Goal: Task Accomplishment & Management: Manage account settings

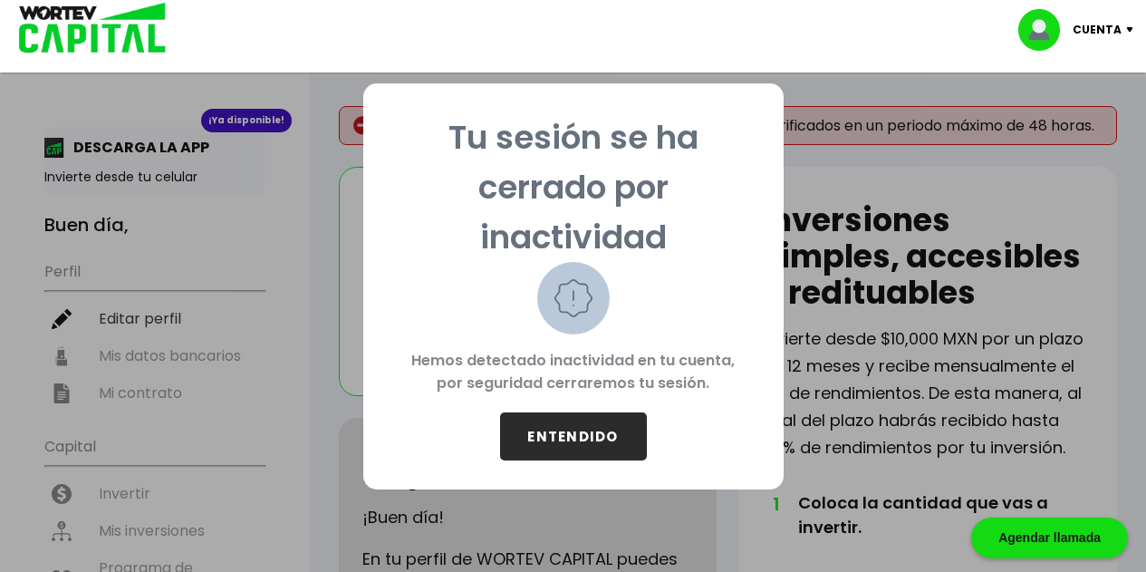
click at [600, 443] on button "ENTENDIDO" at bounding box center [573, 436] width 147 height 48
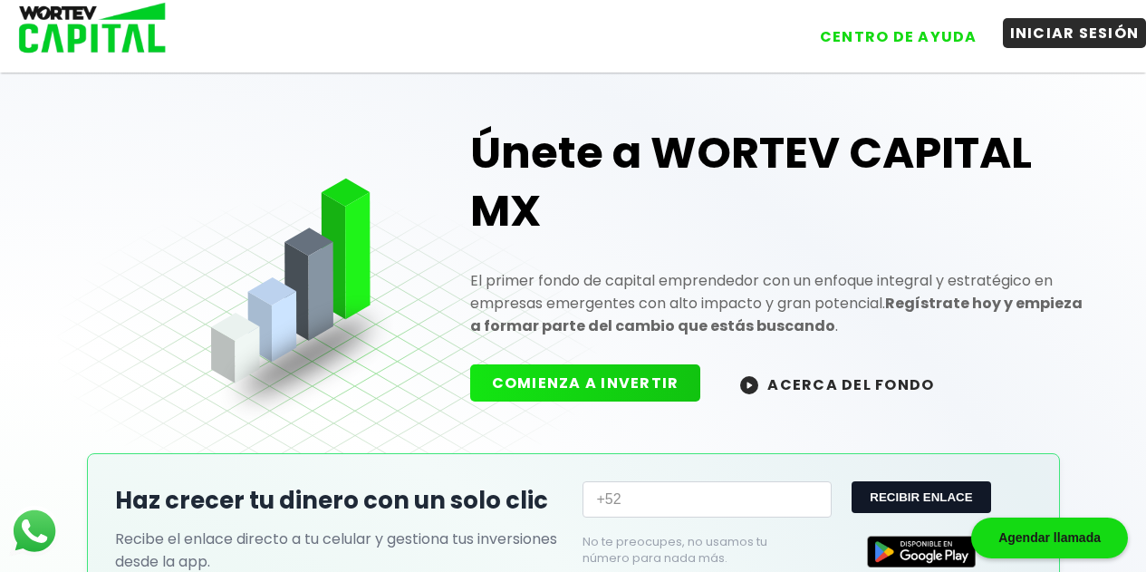
click at [1055, 39] on button "INICIAR SESIÓN" at bounding box center [1075, 33] width 144 height 30
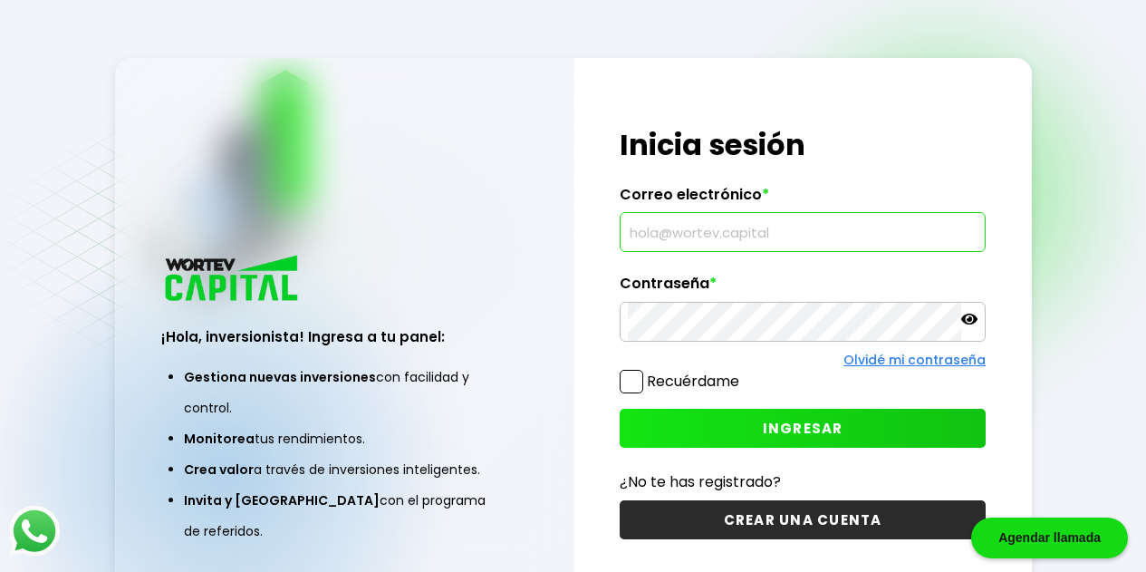
click at [746, 251] on input "text" at bounding box center [803, 232] width 350 height 38
type input "[EMAIL_ADDRESS][DOMAIN_NAME]"
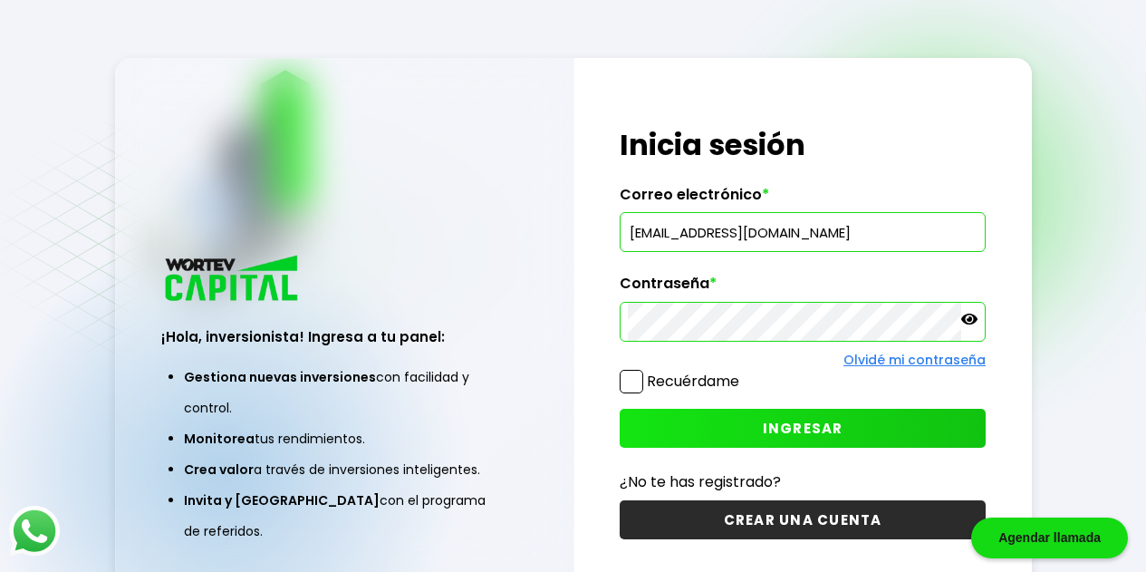
click at [969, 323] on icon at bounding box center [969, 319] width 16 height 11
click at [827, 433] on span "INGRESAR" at bounding box center [803, 428] width 81 height 19
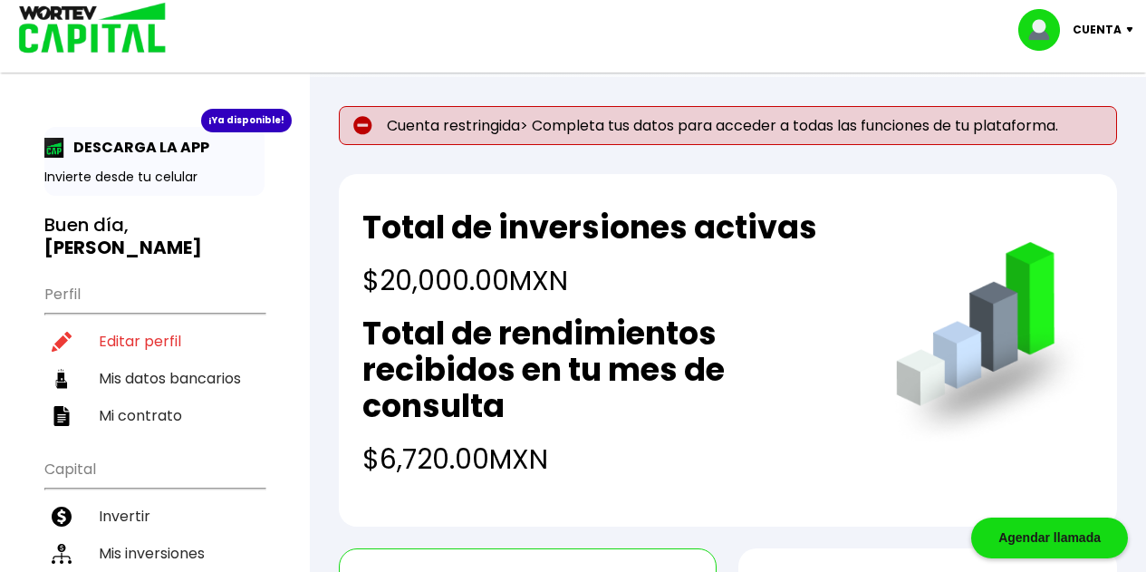
click at [476, 135] on p "Cuenta restringida> Completa tus datos para acceder a todas las funciones de tu…" at bounding box center [728, 125] width 778 height 39
click at [150, 339] on li "Editar perfil" at bounding box center [154, 341] width 220 height 37
select select "Hombre"
select select "Primaria"
select select "MX"
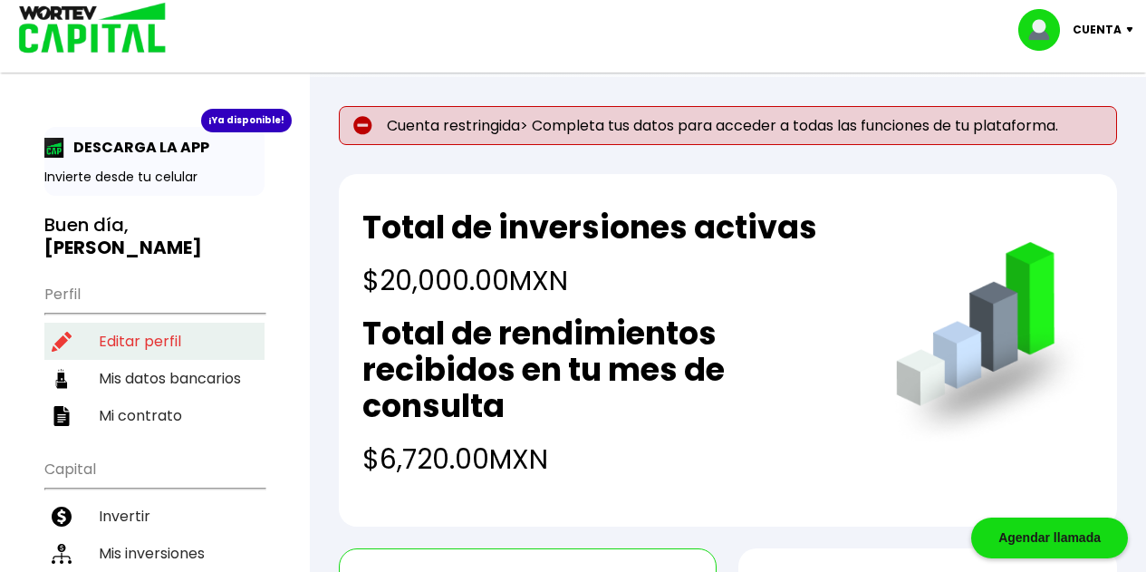
select select "Scotiabank"
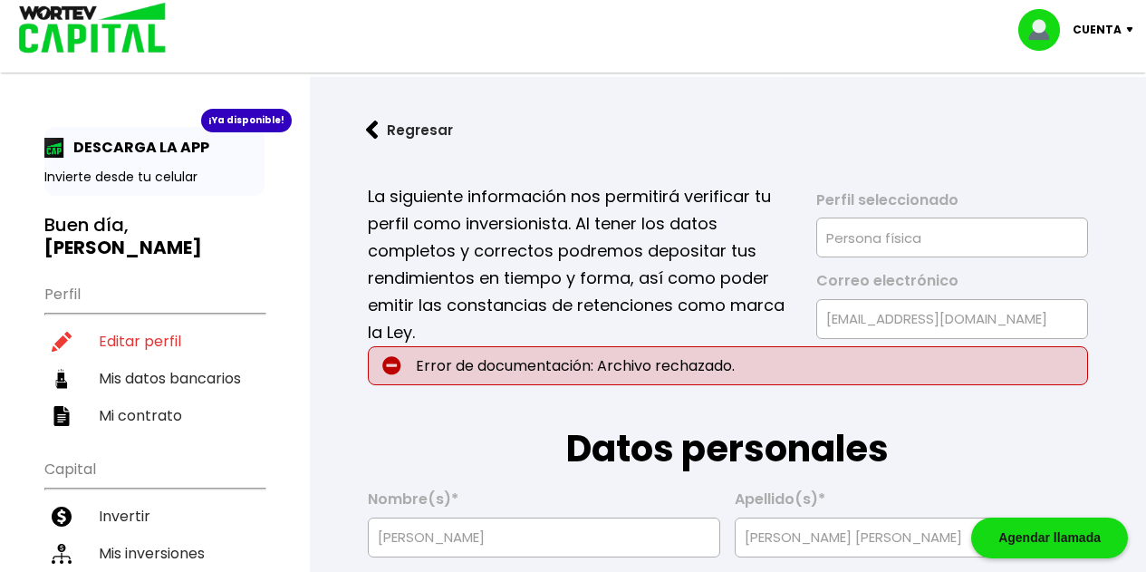
click at [697, 333] on p "La siguiente información nos permitirá verificar tu perfil como inversionista. …" at bounding box center [580, 264] width 424 height 163
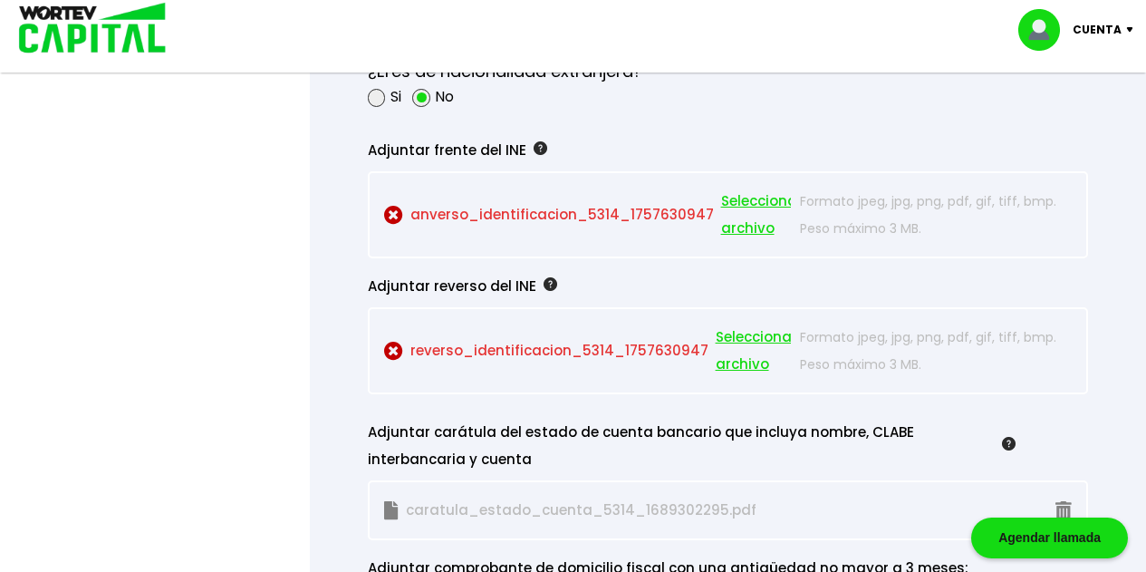
scroll to position [1595, 0]
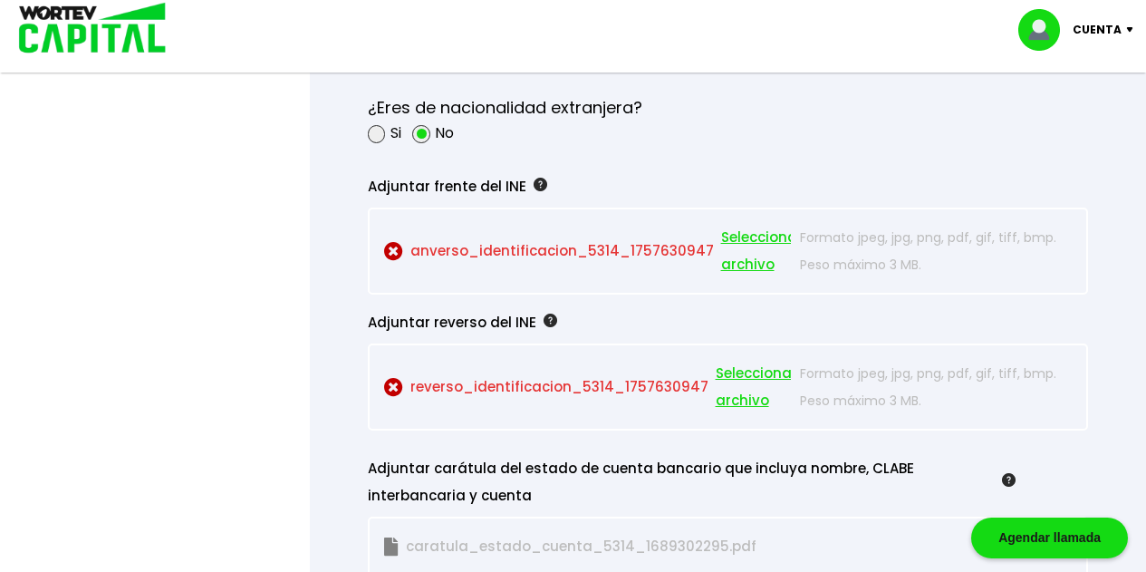
click at [756, 230] on span "Seleccionar archivo" at bounding box center [762, 251] width 82 height 54
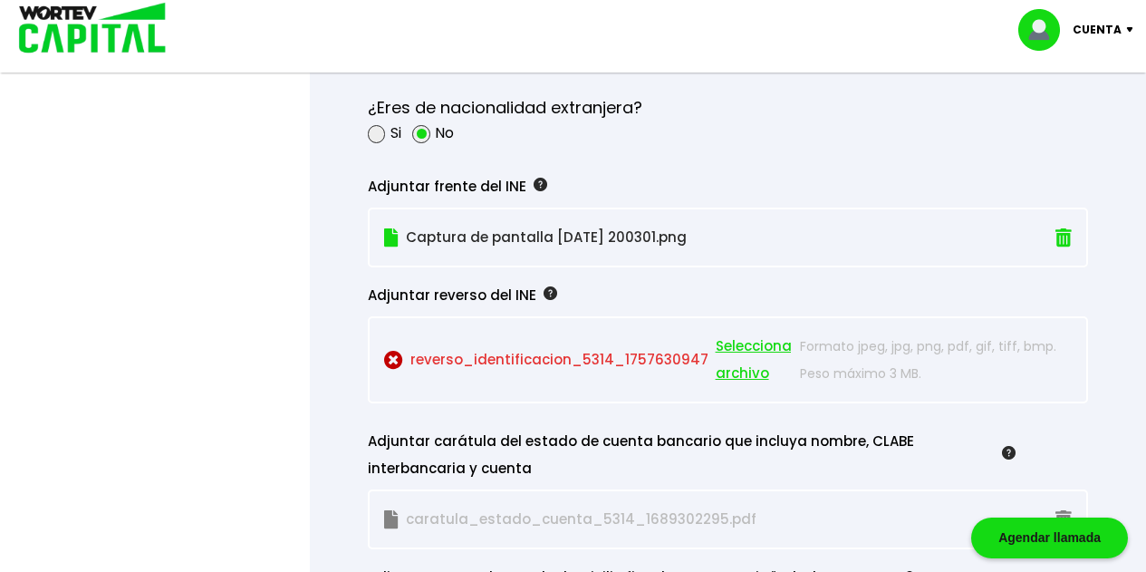
click at [748, 343] on span "Seleccionar archivo" at bounding box center [757, 360] width 82 height 54
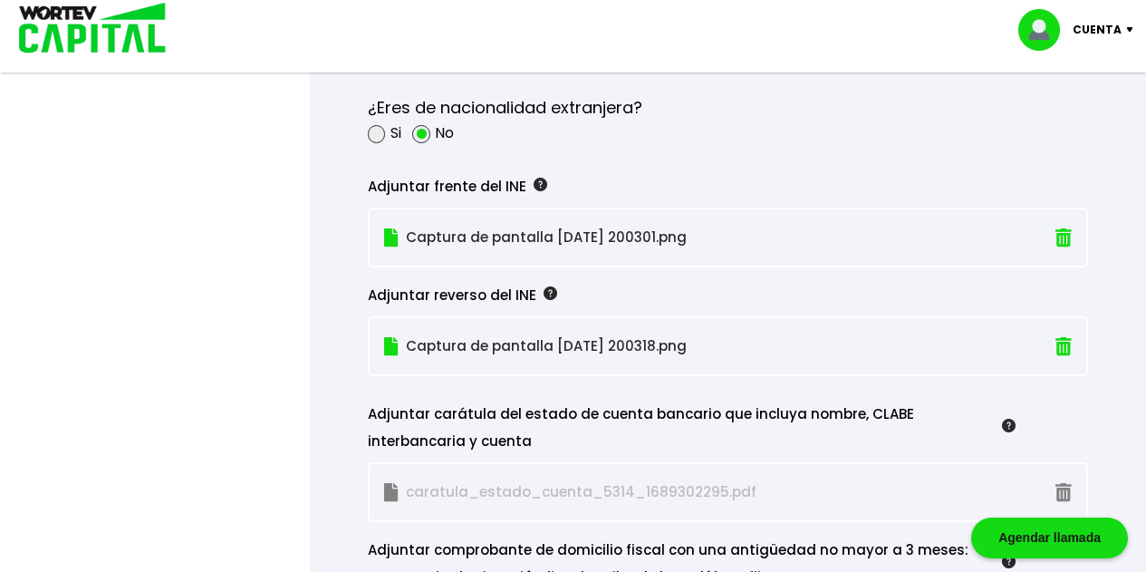
click at [1108, 340] on form "La siguiente información nos permitirá verificar tu perfil como inversionista. …" at bounding box center [728, 59] width 778 height 3001
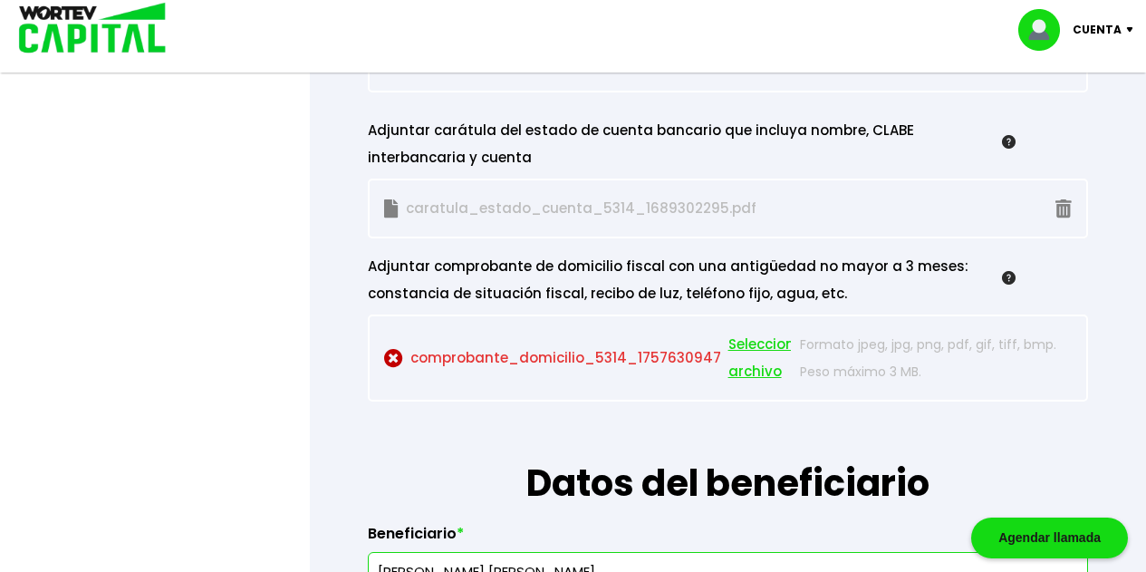
scroll to position [1875, 0]
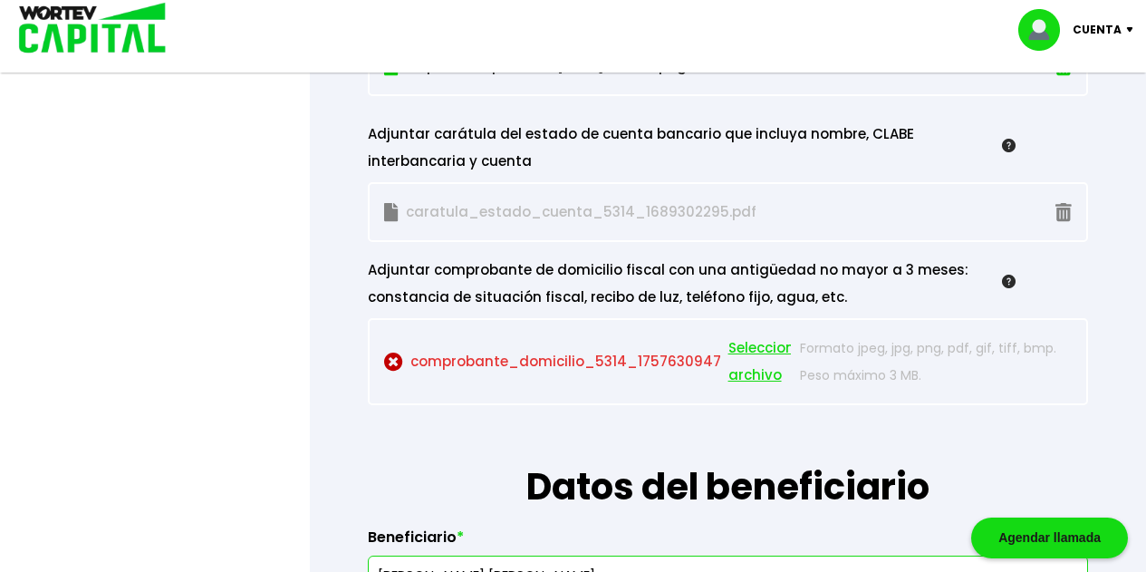
click at [748, 348] on span "Seleccionar archivo" at bounding box center [770, 361] width 82 height 54
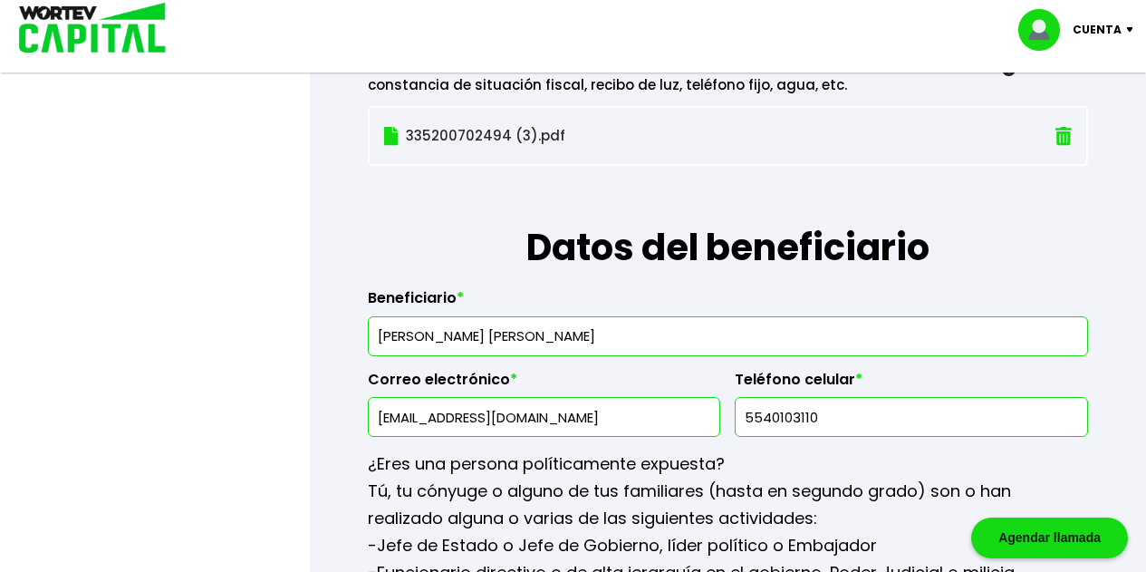
scroll to position [2112, 0]
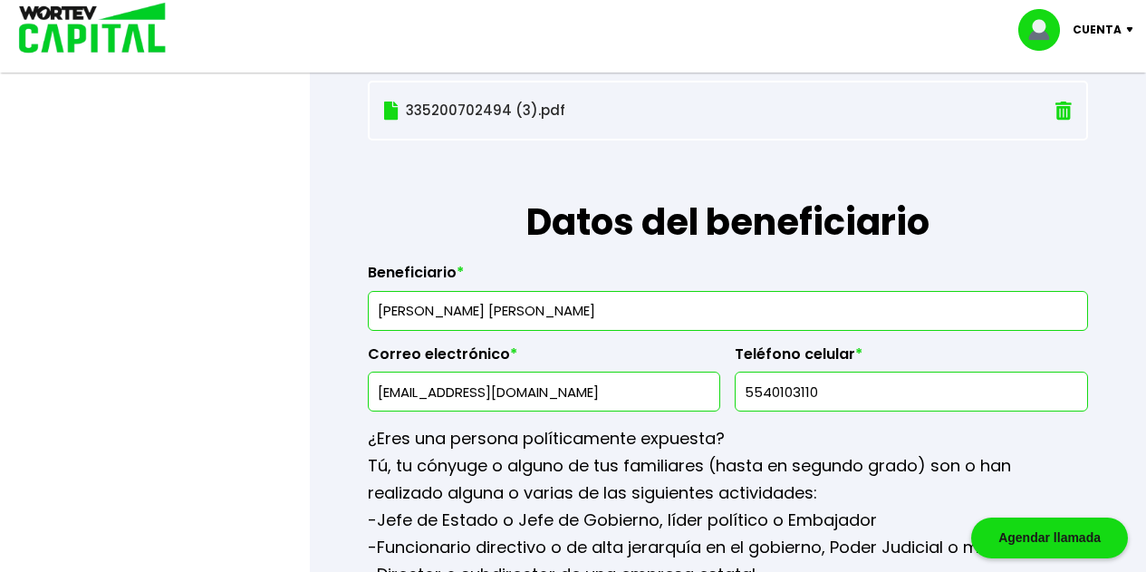
drag, startPoint x: 592, startPoint y: 309, endPoint x: 229, endPoint y: 307, distance: 362.5
type input "[PERSON_NAME]"
type input "[EMAIL_ADDRESS][DOMAIN_NAME]"
type input "7223998058"
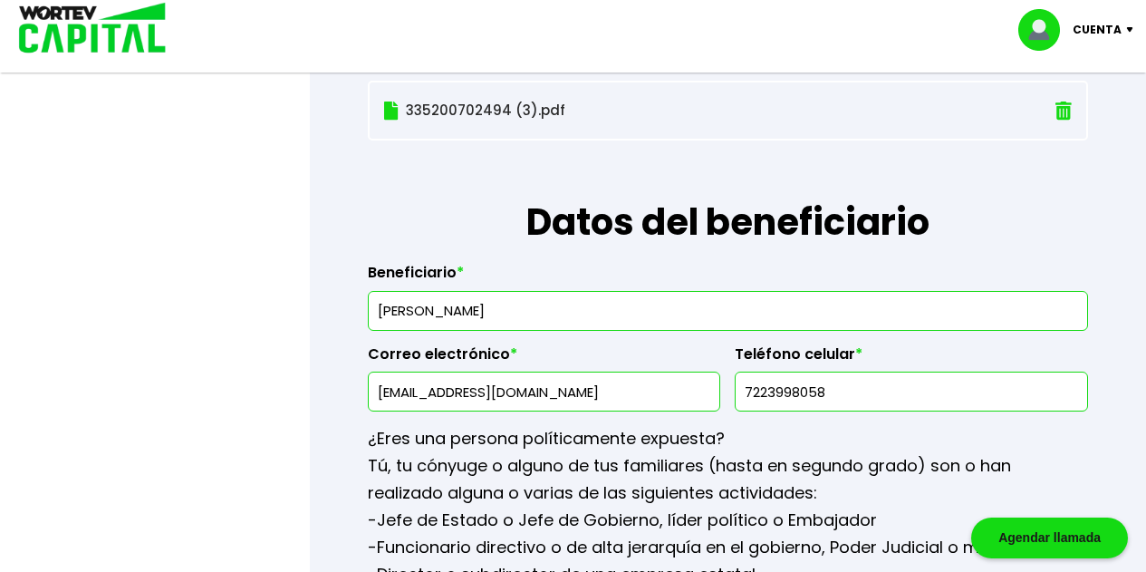
click at [647, 452] on p "Tú, tu cónyuge o alguno de tus familiares (hasta en segundo grado) son o han re…" at bounding box center [728, 479] width 720 height 54
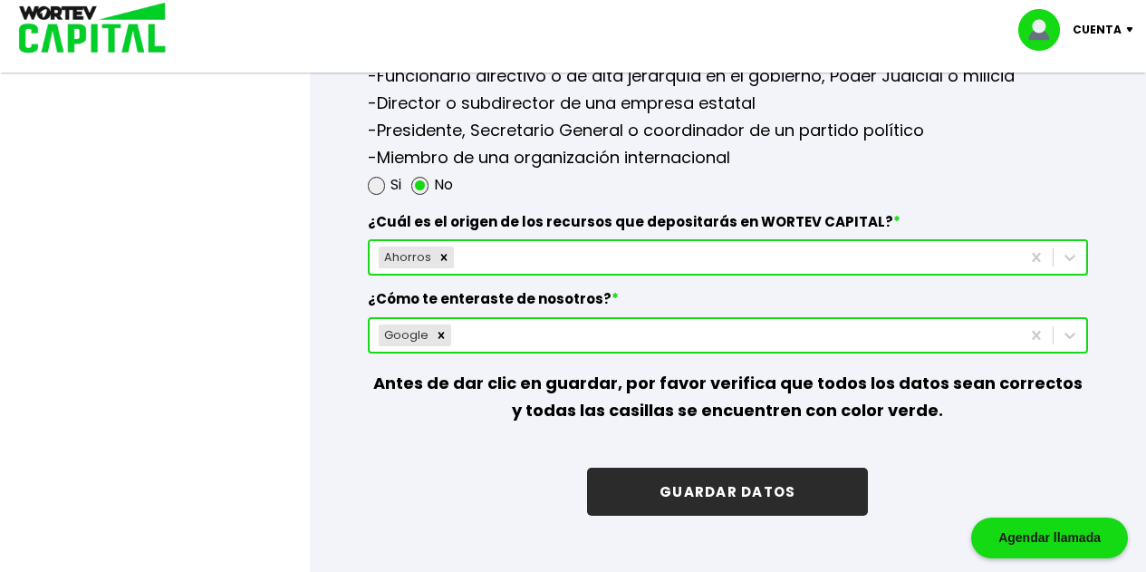
scroll to position [2692, 0]
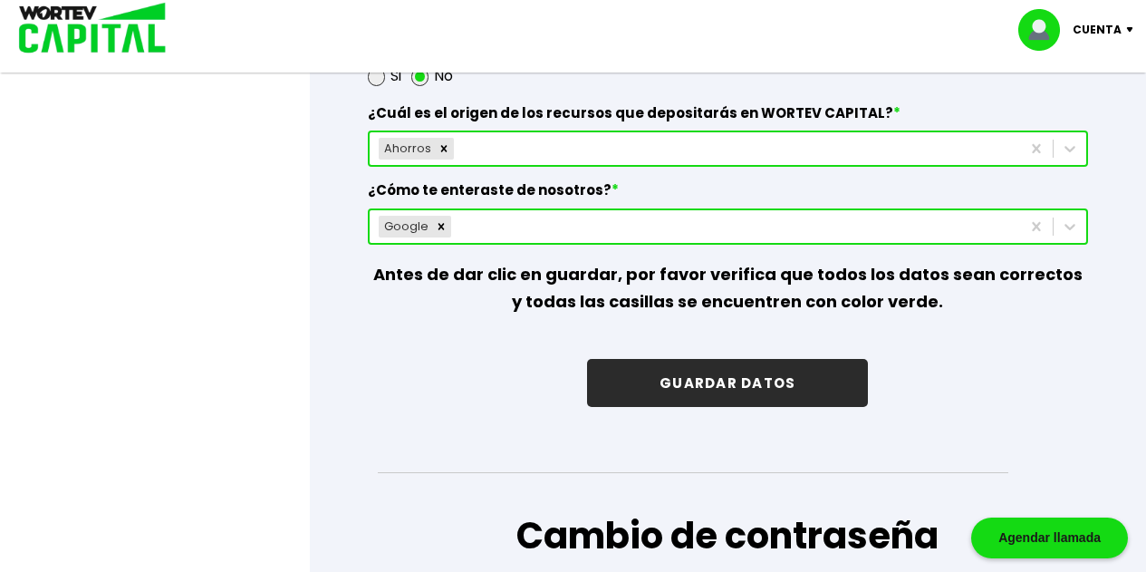
click at [719, 379] on button "GUARDAR DATOS" at bounding box center [727, 383] width 281 height 48
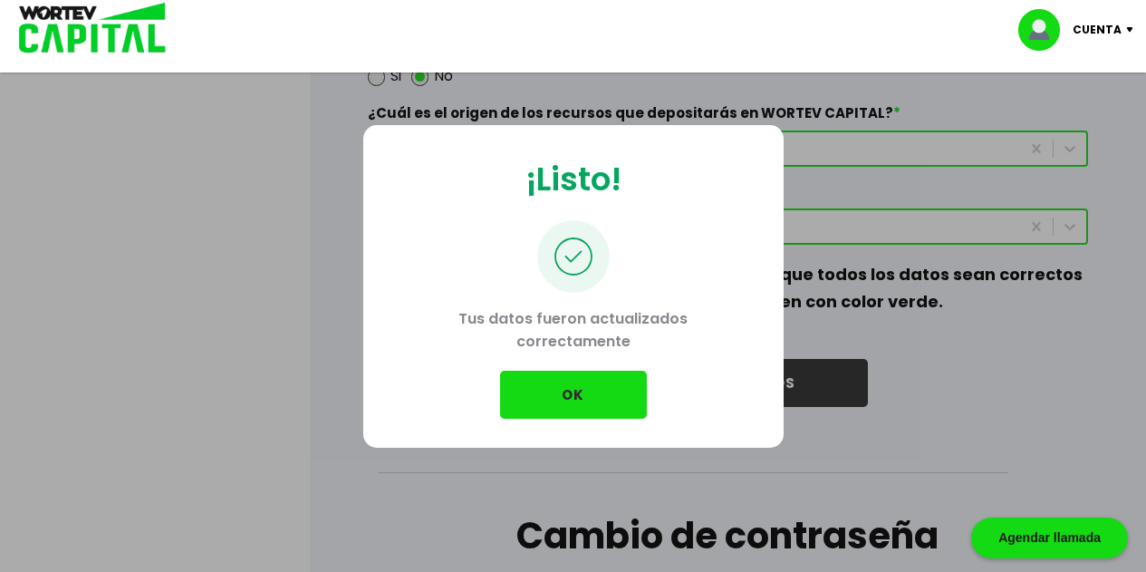
click at [603, 394] on button "OK" at bounding box center [573, 395] width 147 height 48
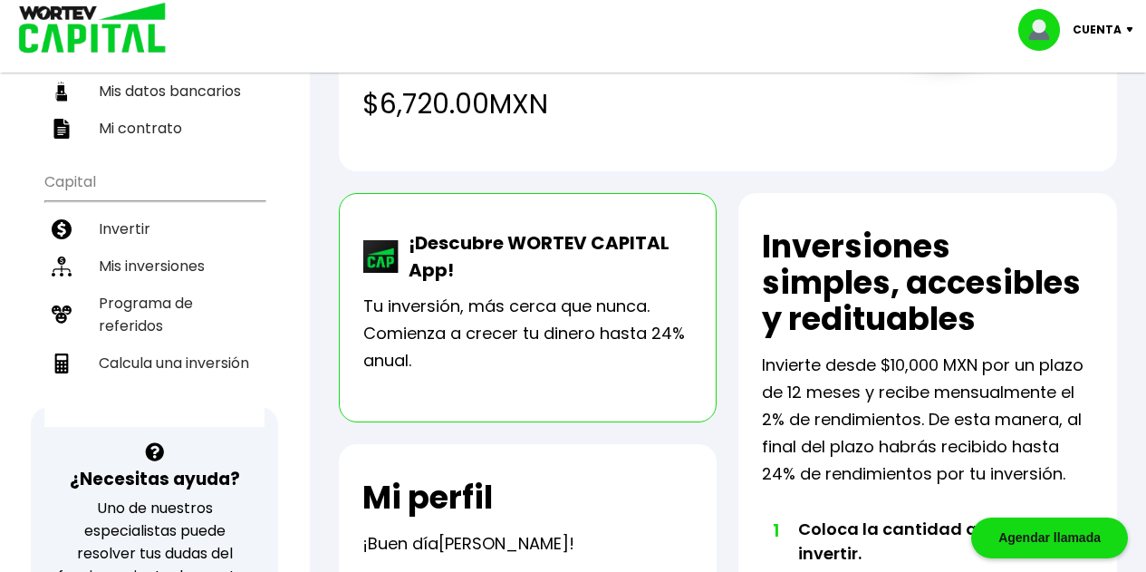
scroll to position [297, 0]
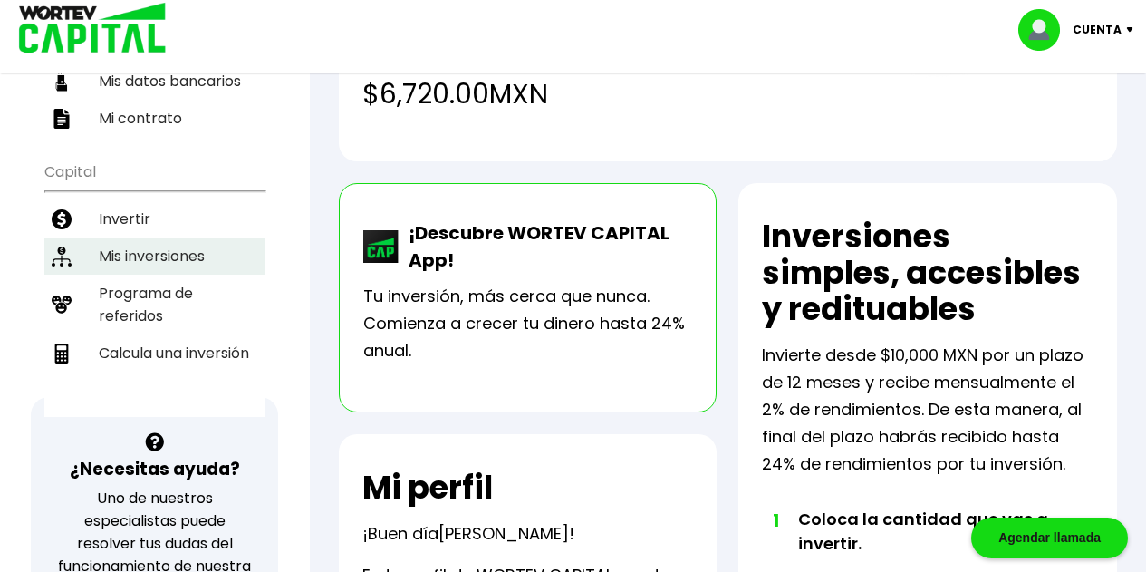
click at [161, 243] on li "Mis inversiones" at bounding box center [154, 255] width 220 height 37
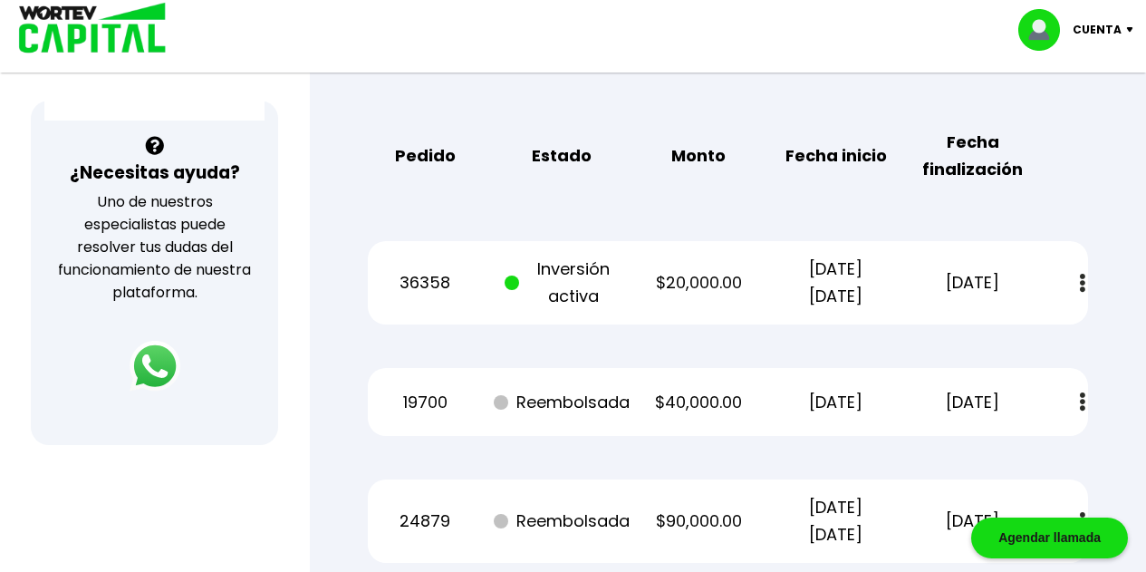
scroll to position [611, 0]
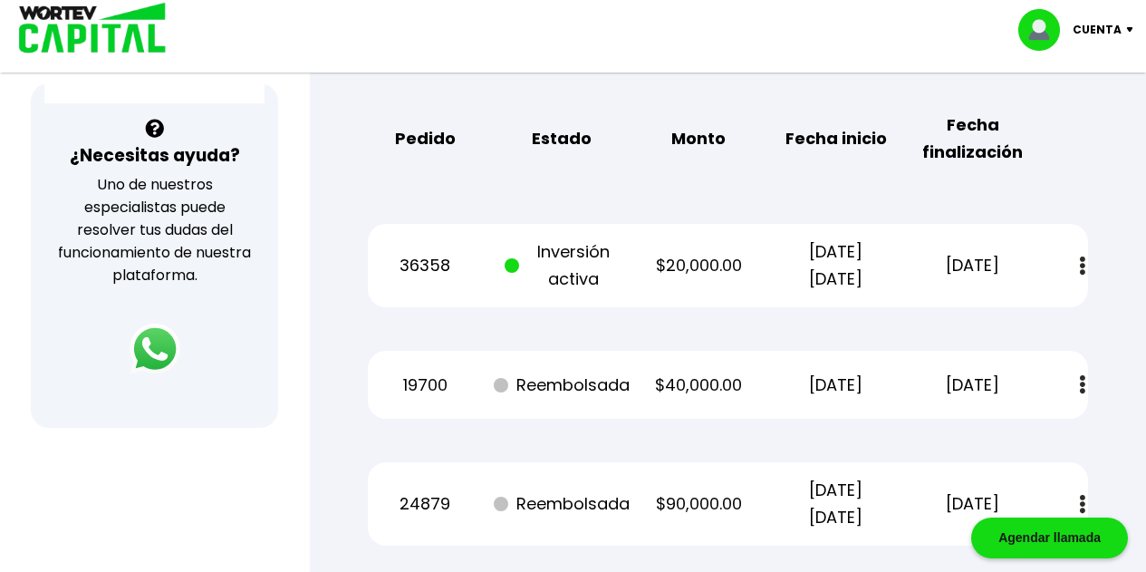
click at [1079, 263] on button at bounding box center [1082, 265] width 25 height 39
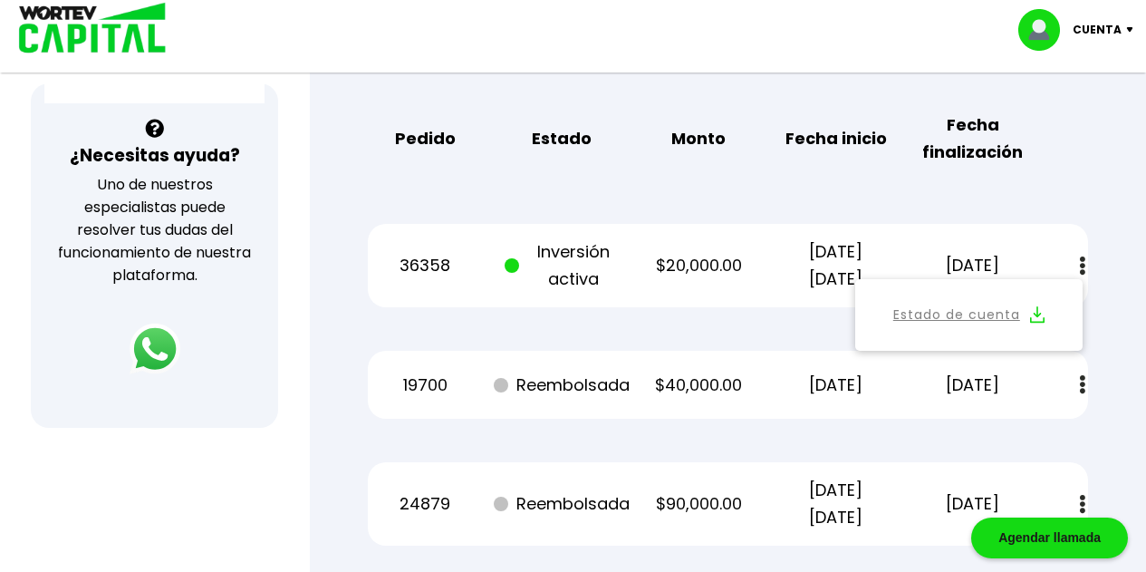
click at [1126, 235] on div "Regresar Mis inversiones Como inversionista activo de WORTEV CAPITAL, apoyas el…" at bounding box center [728, 34] width 836 height 1137
click at [1071, 196] on div "Mis inversiones Como inversionista activo de WORTEV CAPITAL, apoyas el crecimie…" at bounding box center [728, 66] width 778 height 1017
click at [988, 145] on b "Fecha finalización" at bounding box center [972, 138] width 115 height 54
click at [1118, 29] on p "Cuenta" at bounding box center [1097, 29] width 49 height 27
click at [1085, 115] on li "Cerrar sesión" at bounding box center [1078, 120] width 145 height 37
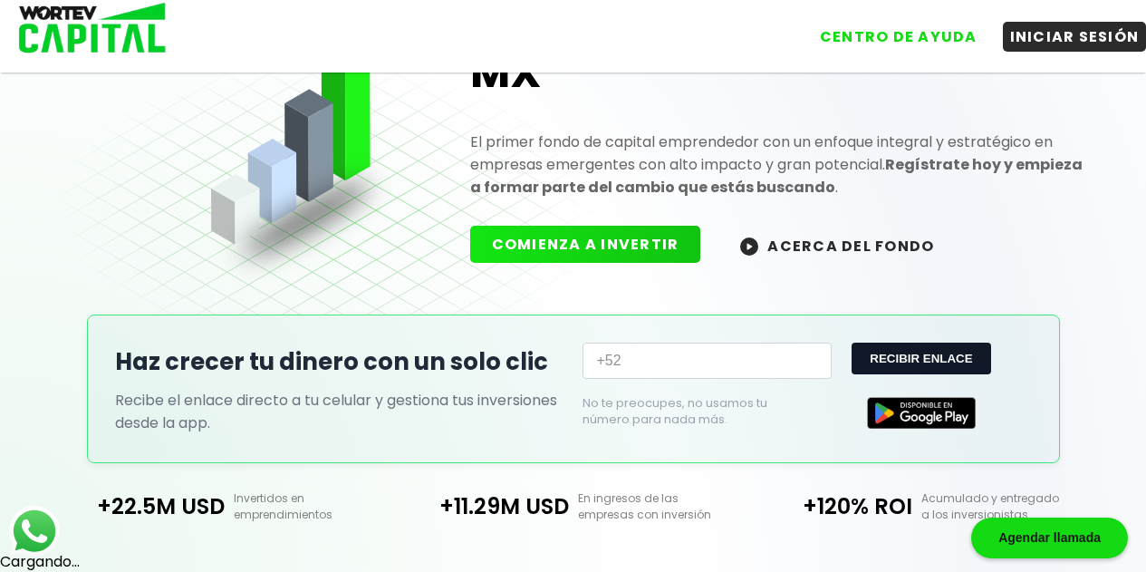
scroll to position [594, 0]
